Goal: Transaction & Acquisition: Purchase product/service

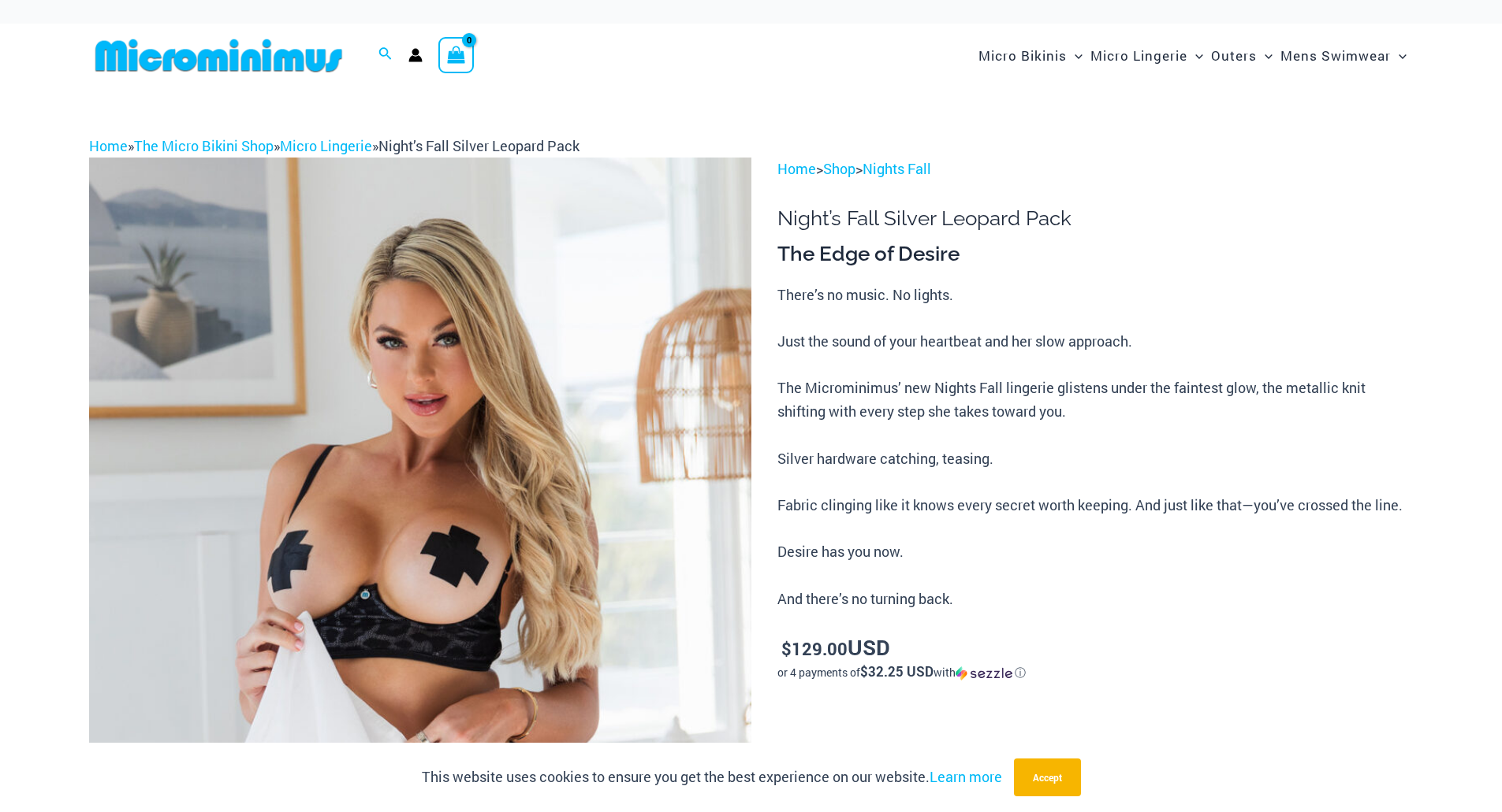
click at [513, 409] on img at bounding box center [420, 654] width 662 height 993
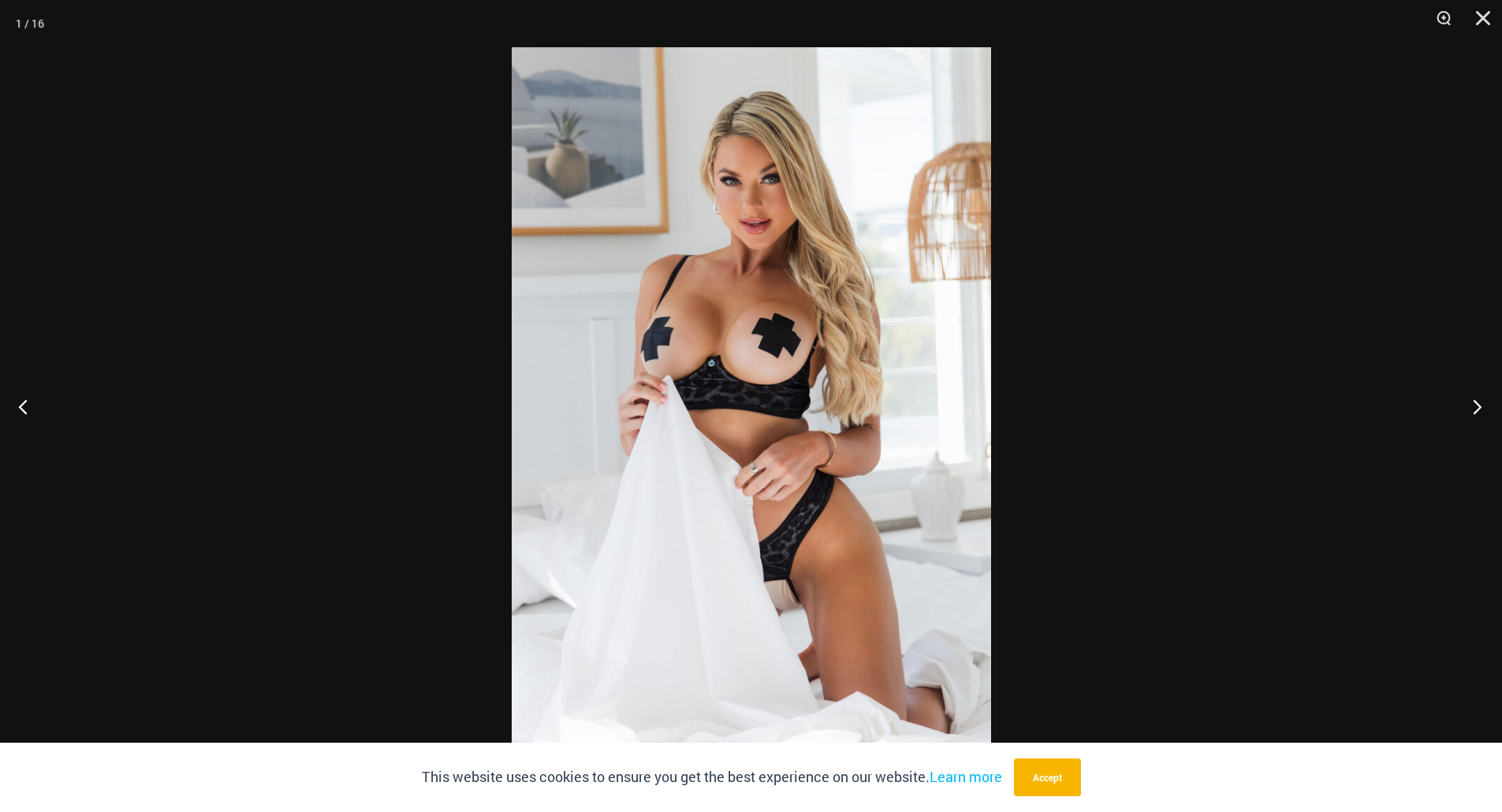
click at [1471, 402] on button "Next" at bounding box center [1472, 406] width 59 height 78
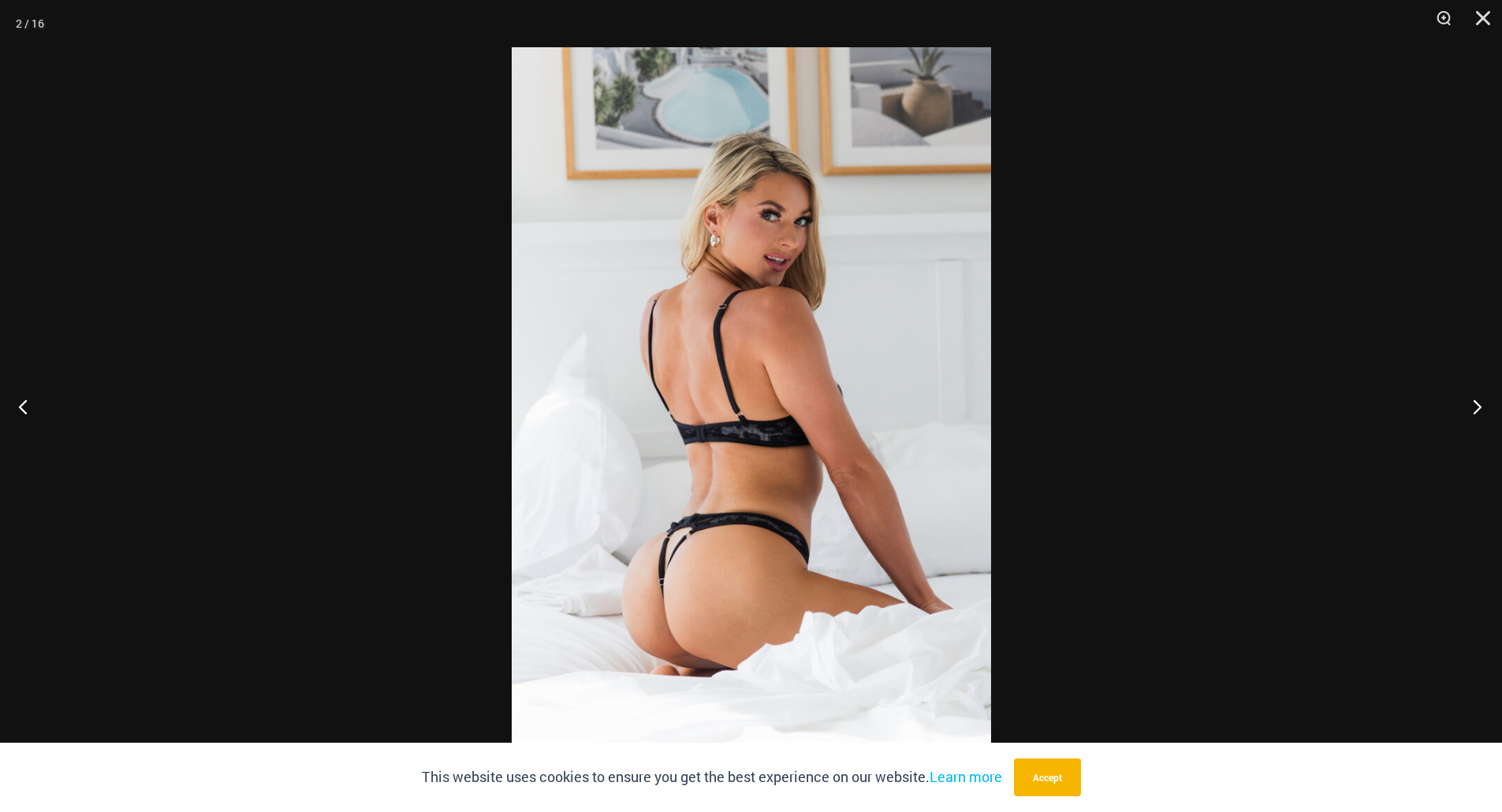
click at [1471, 402] on button "Next" at bounding box center [1472, 406] width 59 height 78
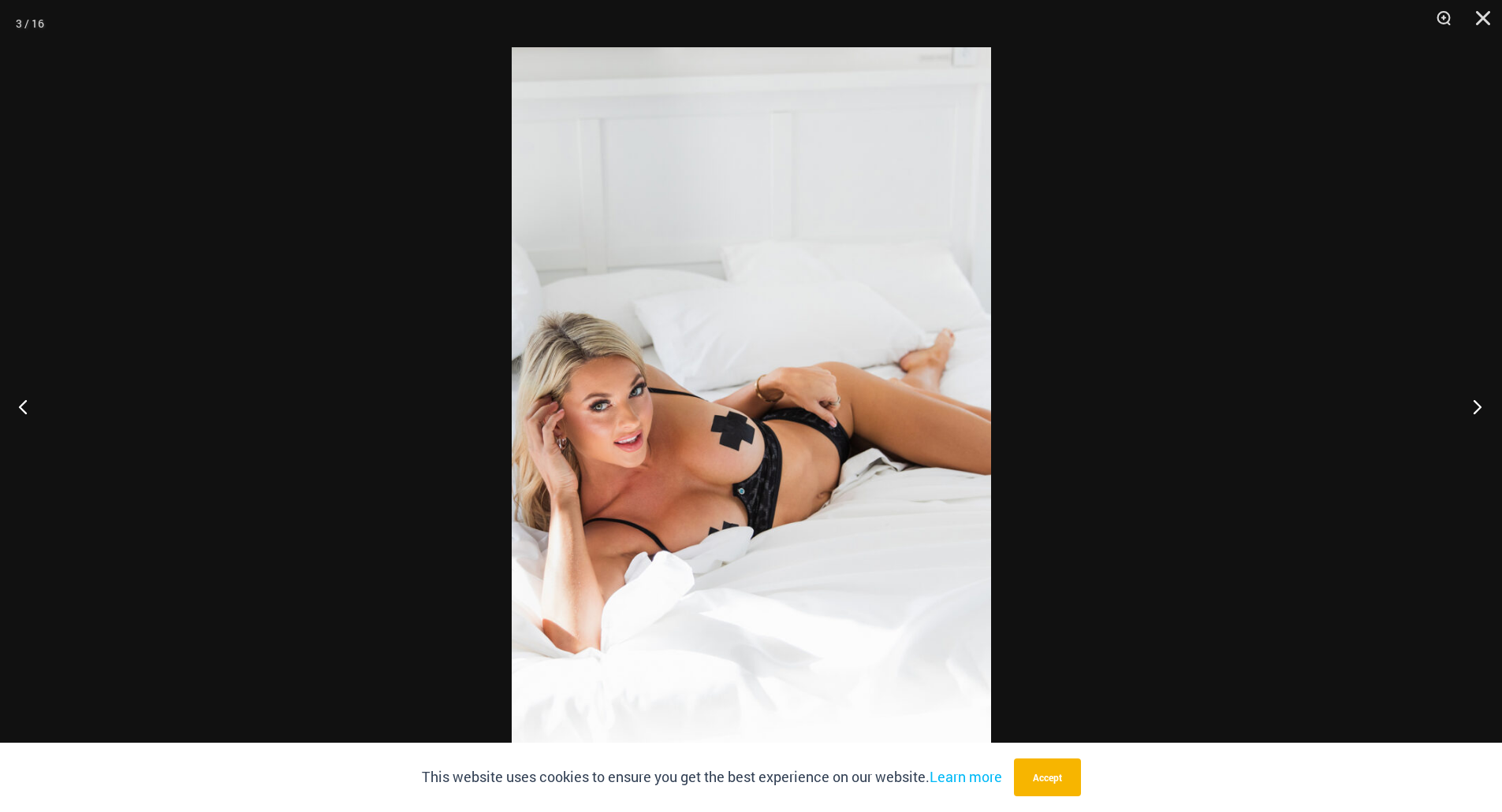
click at [1471, 402] on button "Next" at bounding box center [1472, 406] width 59 height 78
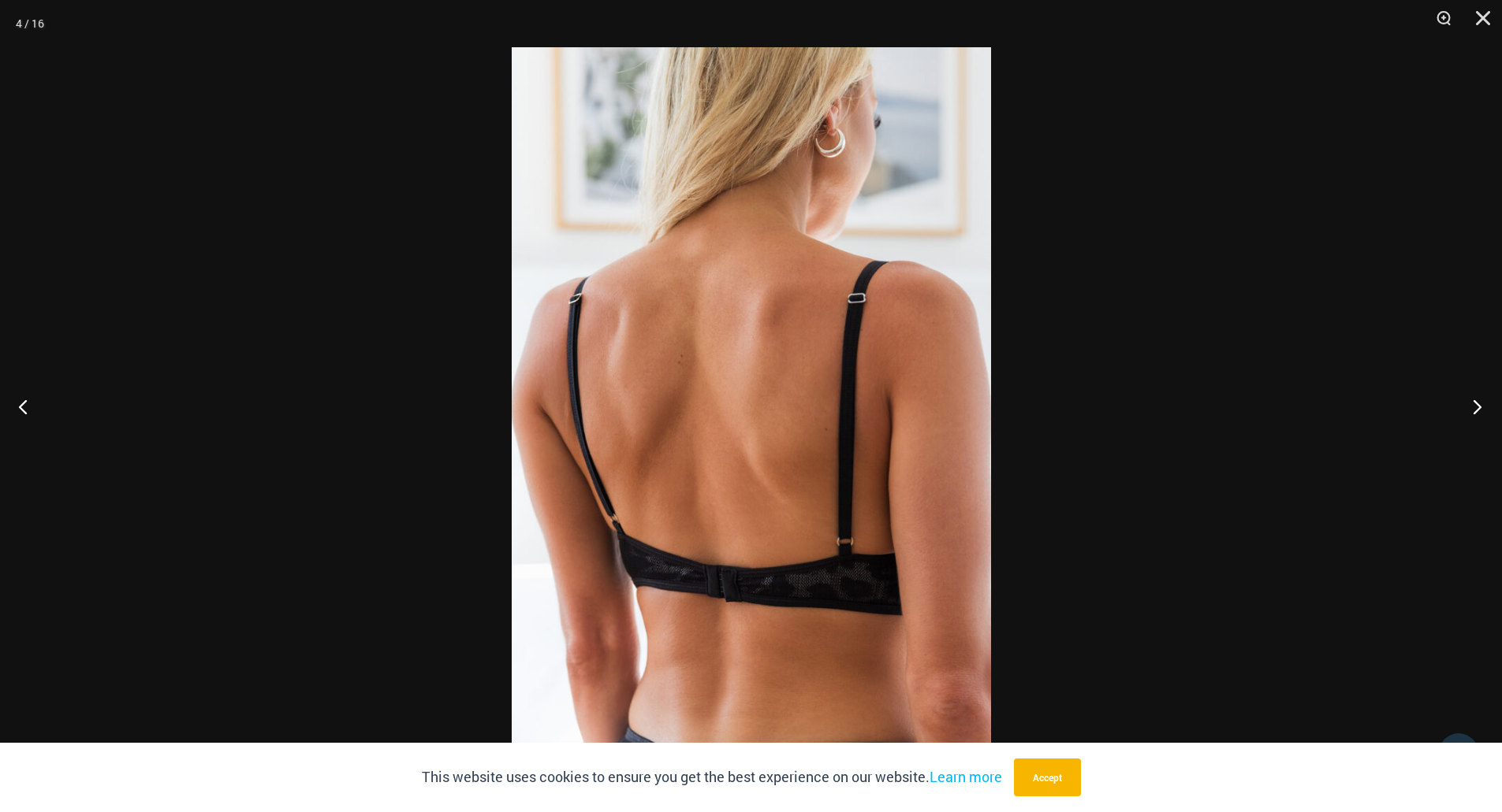
click at [1471, 402] on button "Next" at bounding box center [1472, 406] width 59 height 78
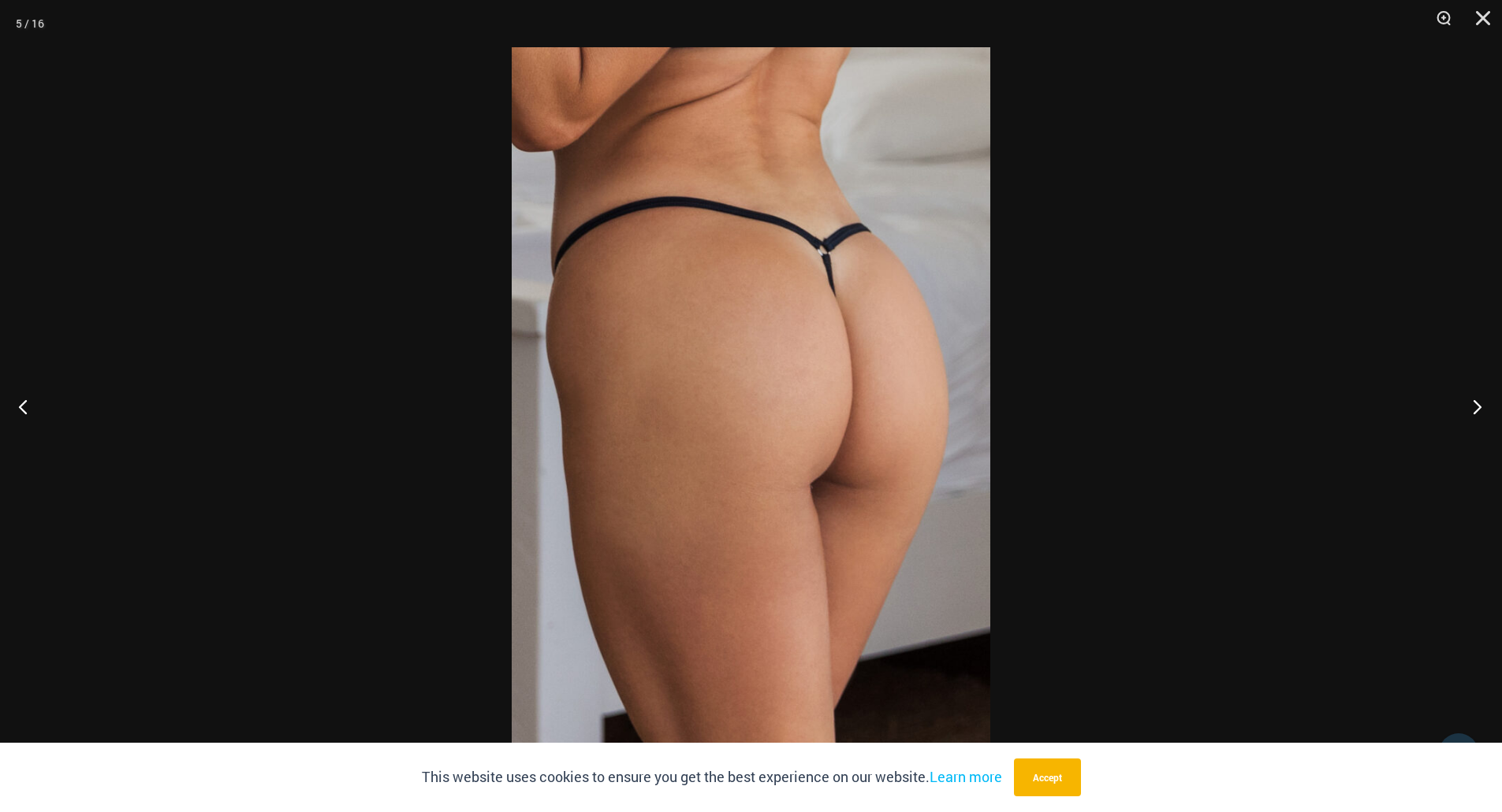
click at [1471, 402] on button "Next" at bounding box center [1472, 406] width 59 height 78
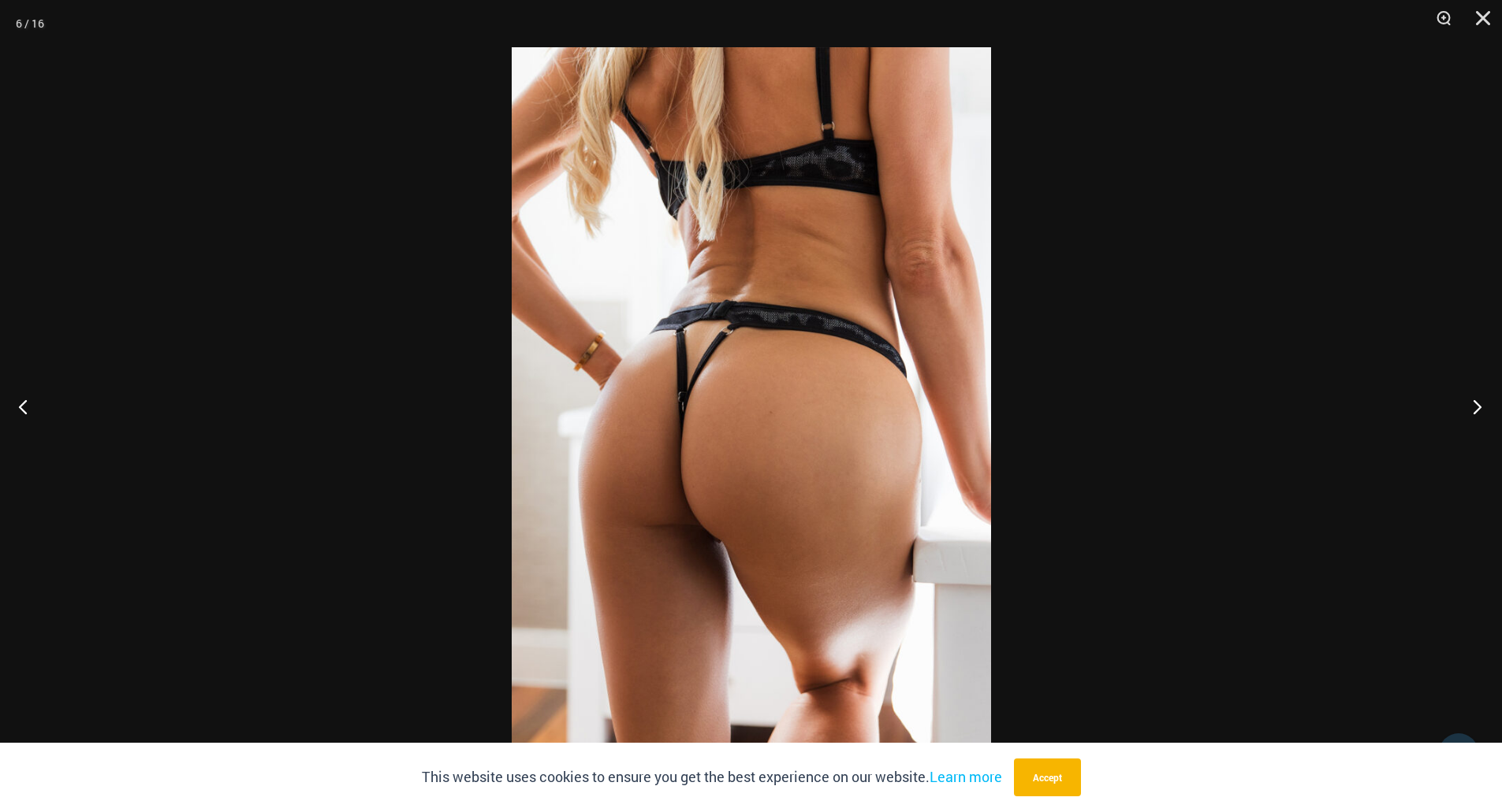
click at [1471, 402] on button "Next" at bounding box center [1472, 406] width 59 height 78
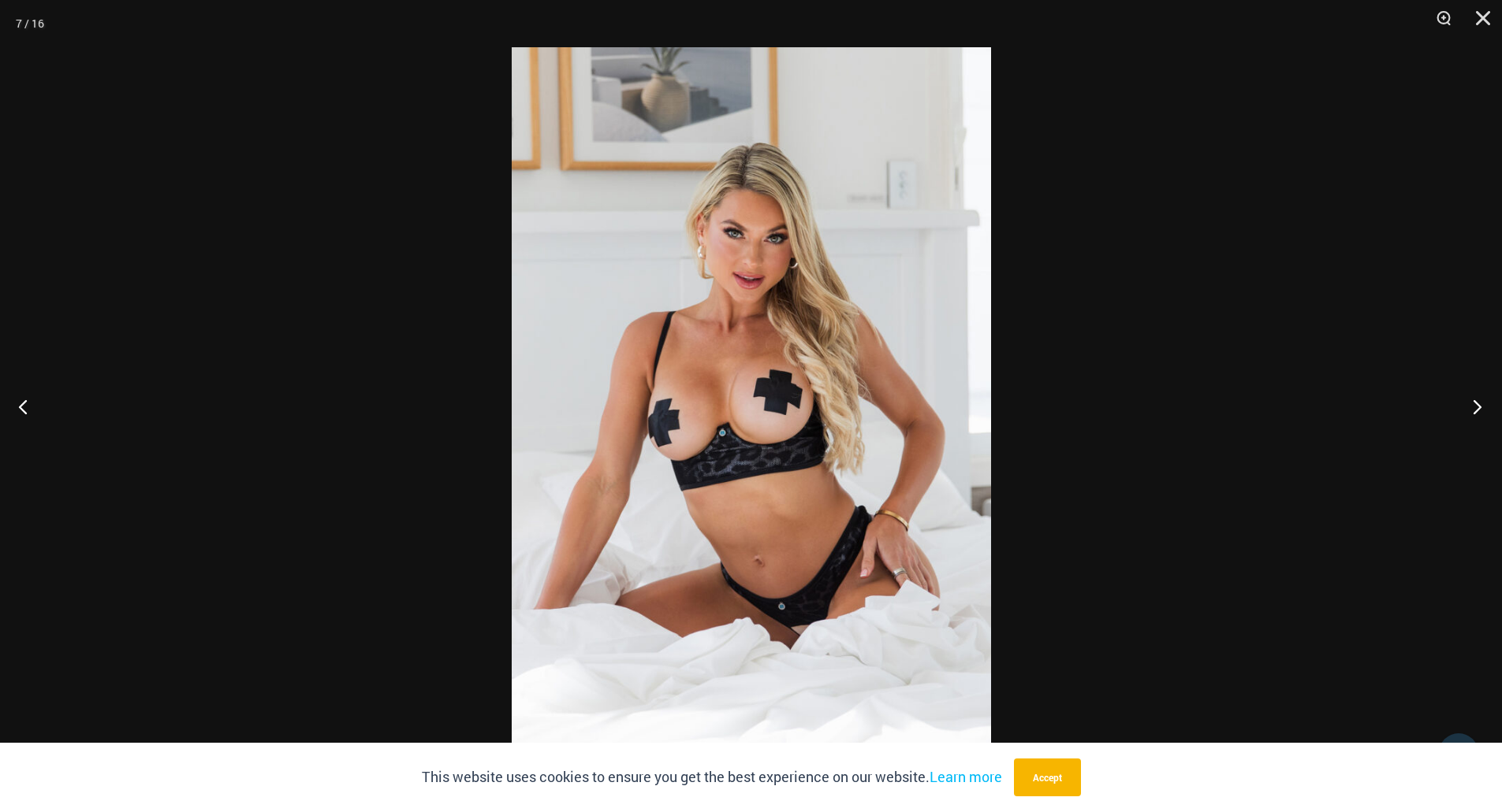
click at [1471, 402] on button "Next" at bounding box center [1472, 406] width 59 height 78
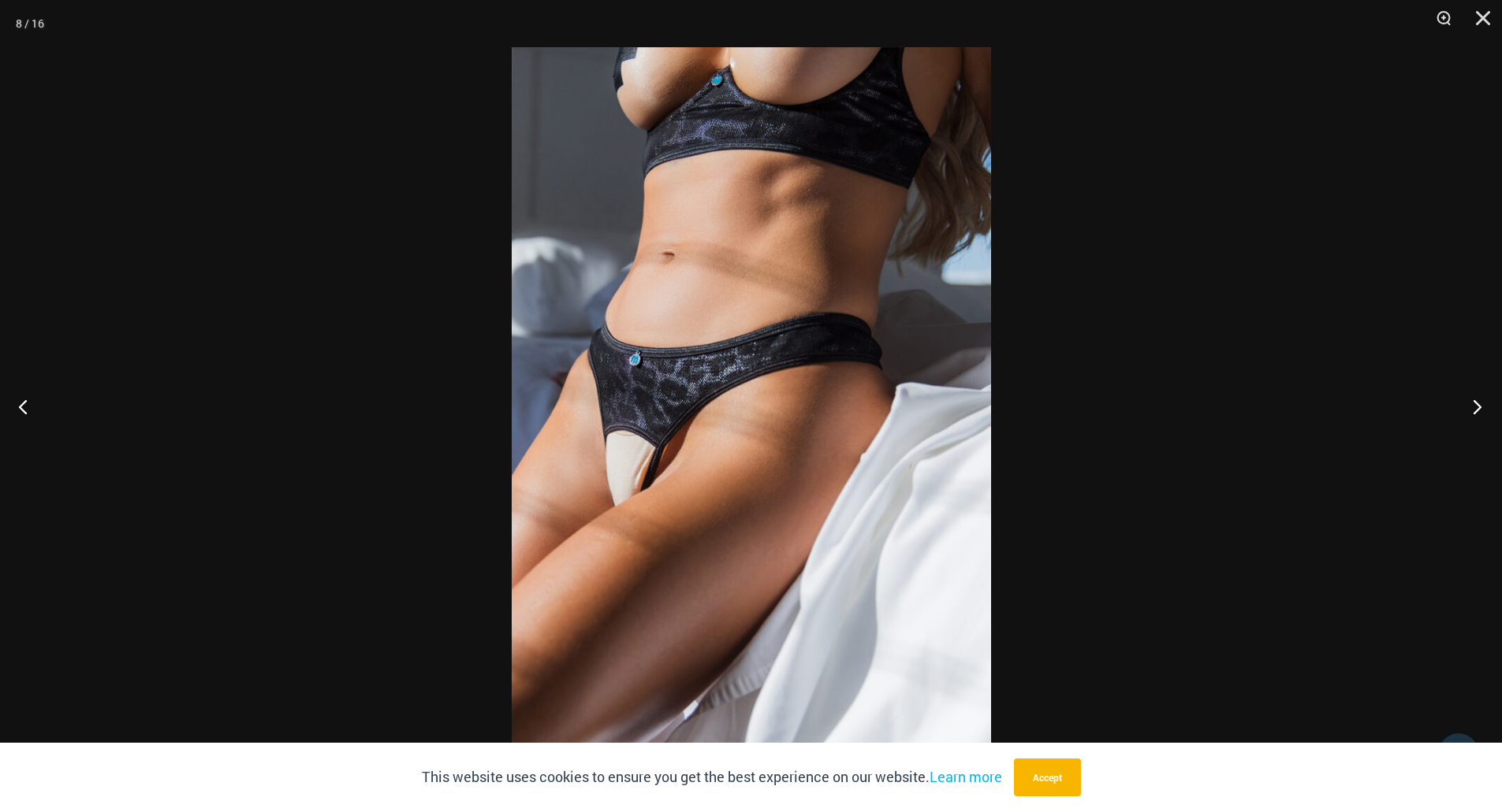
click at [1471, 402] on button "Next" at bounding box center [1472, 406] width 59 height 78
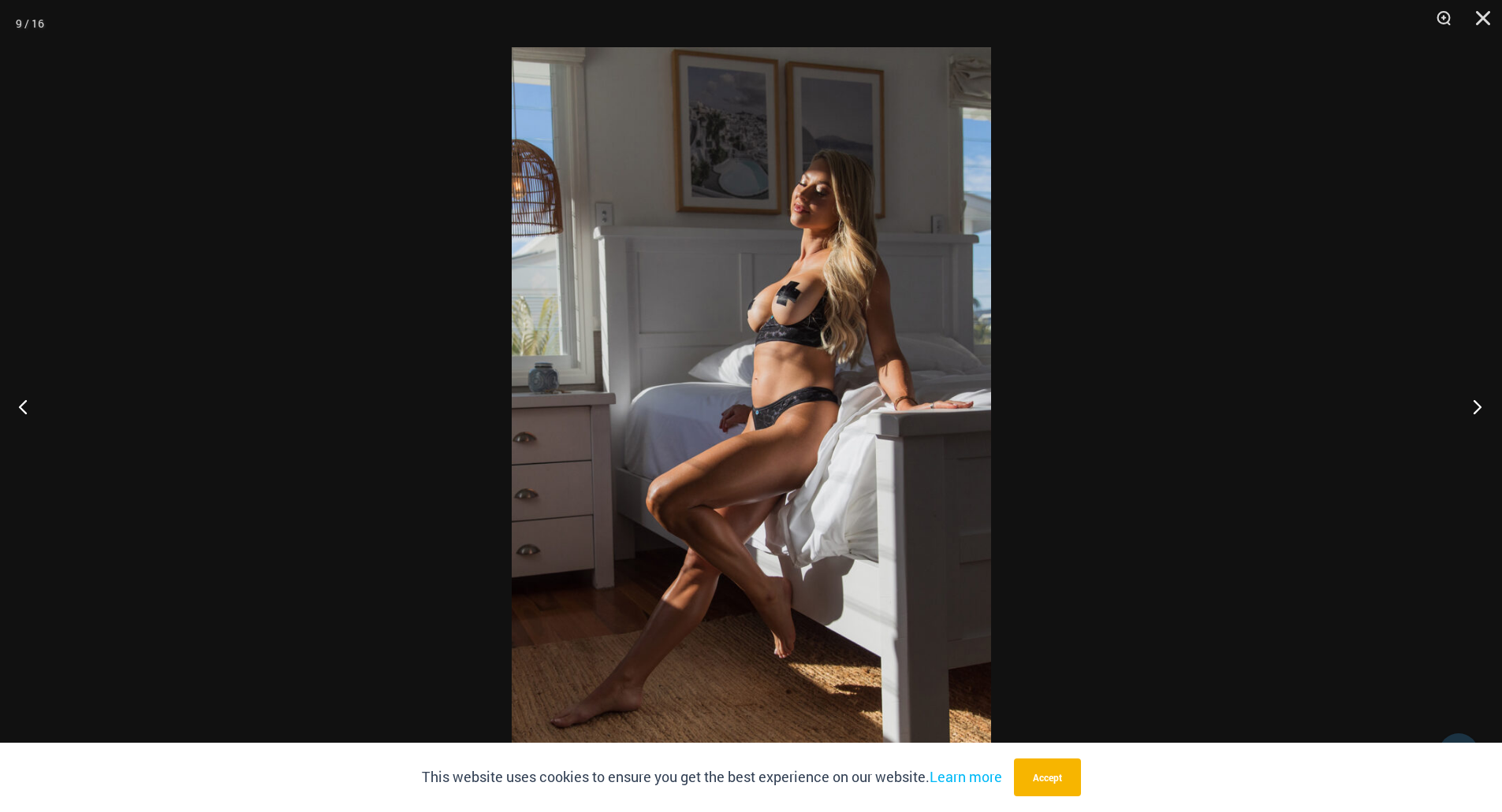
click at [1471, 402] on button "Next" at bounding box center [1472, 406] width 59 height 78
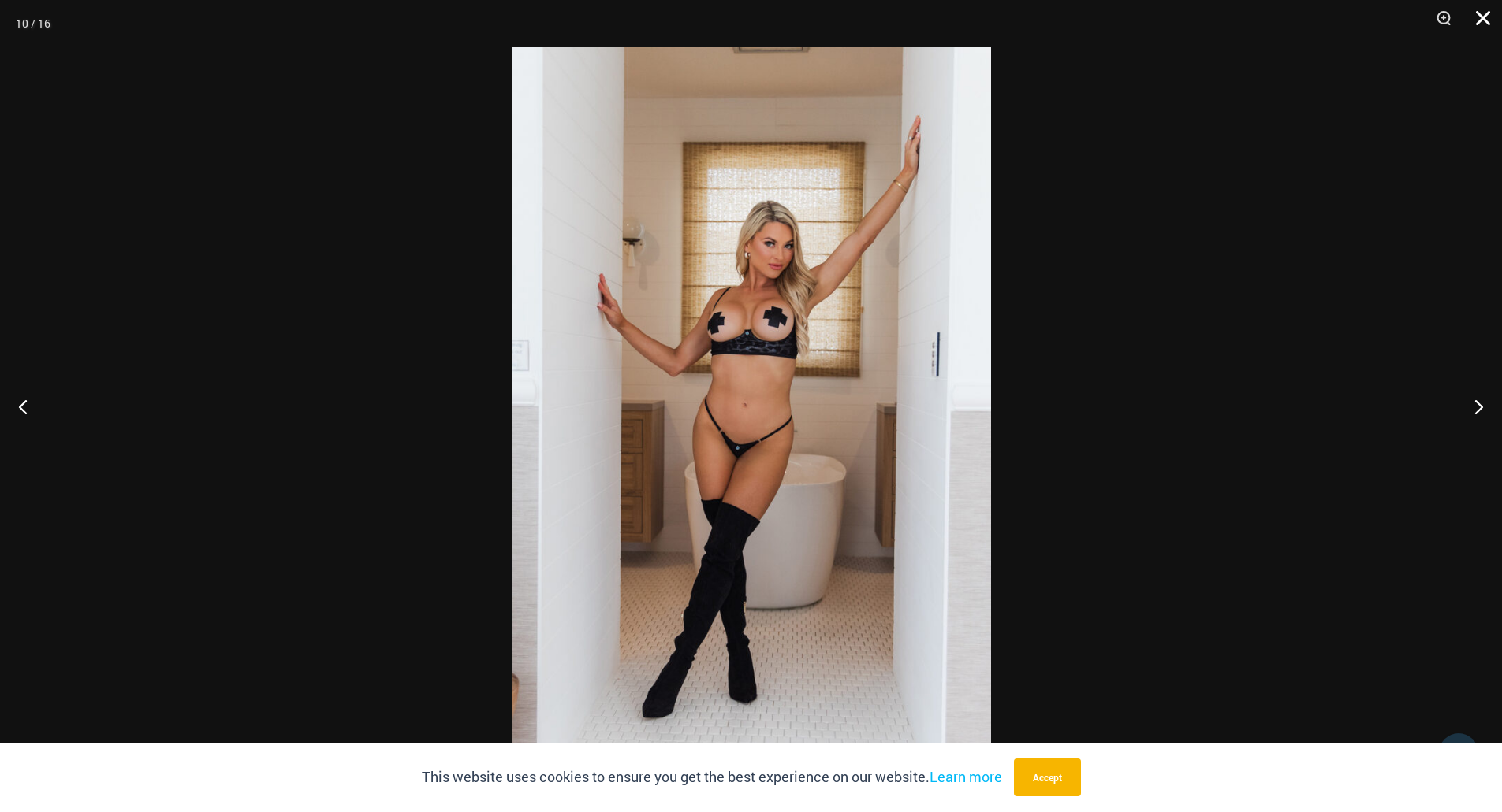
click at [1479, 20] on button "Close" at bounding box center [1477, 23] width 39 height 47
